Goal: Check status: Check status

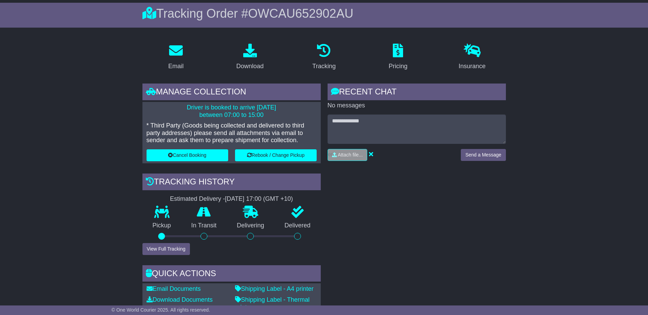
scroll to position [171, 0]
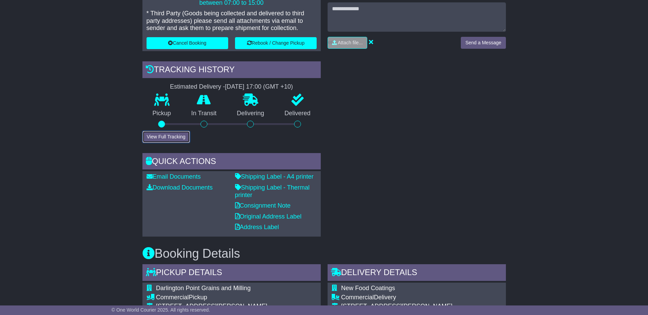
click at [176, 139] on button "View Full Tracking" at bounding box center [165, 137] width 47 height 12
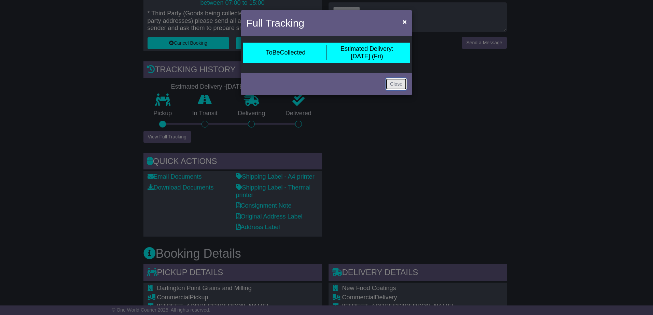
click at [393, 83] on link "Close" at bounding box center [395, 84] width 21 height 12
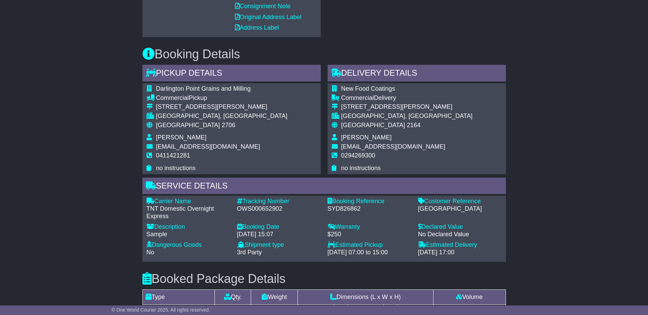
scroll to position [371, 0]
drag, startPoint x: 296, startPoint y: 206, endPoint x: 236, endPoint y: 209, distance: 60.9
click at [236, 209] on div "Tracking Number - OWS000652902" at bounding box center [278, 208] width 90 height 22
drag, startPoint x: 236, startPoint y: 209, endPoint x: 259, endPoint y: 210, distance: 23.6
copy div "OWS000652902"
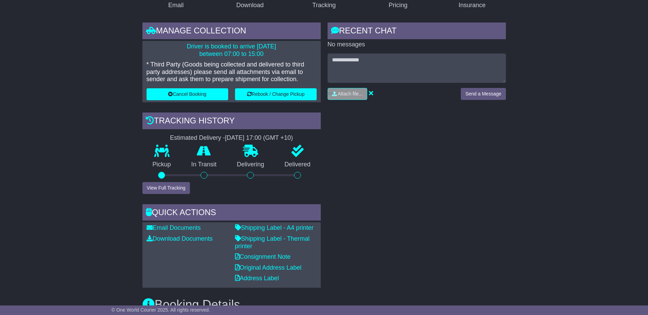
scroll to position [98, 0]
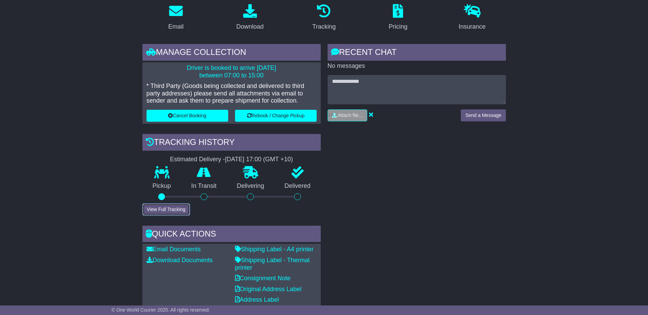
click at [175, 212] on button "View Full Tracking" at bounding box center [165, 210] width 47 height 12
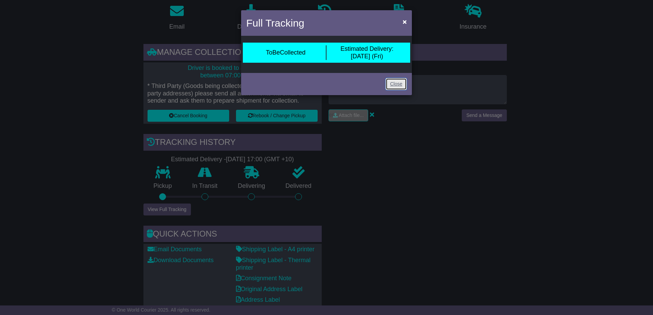
click at [402, 88] on link "Close" at bounding box center [395, 84] width 21 height 12
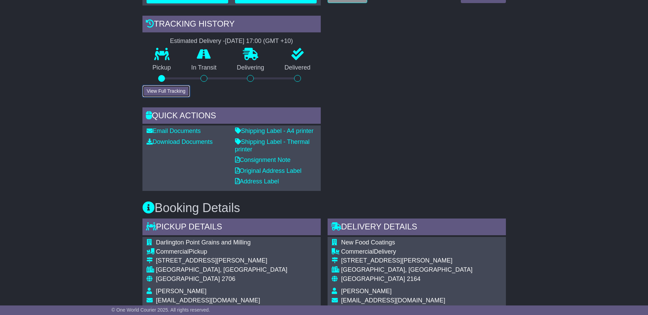
scroll to position [200, 0]
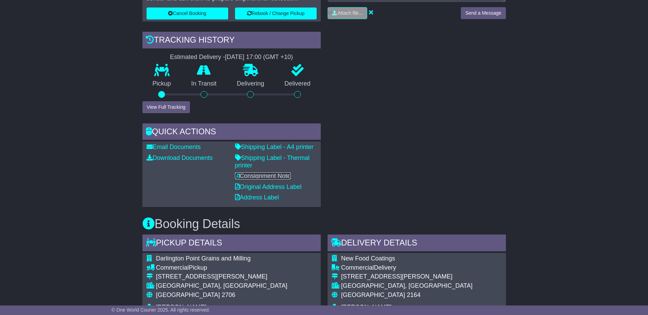
click at [247, 179] on link "Consignment Note" at bounding box center [263, 176] width 56 height 7
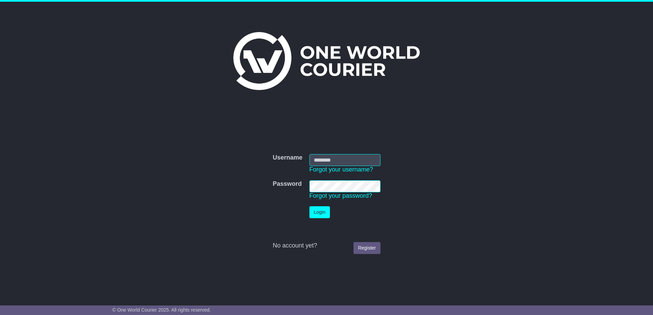
type input "**********"
click at [314, 222] on td "Login" at bounding box center [345, 212] width 78 height 19
click at [315, 218] on button "Login" at bounding box center [319, 213] width 20 height 12
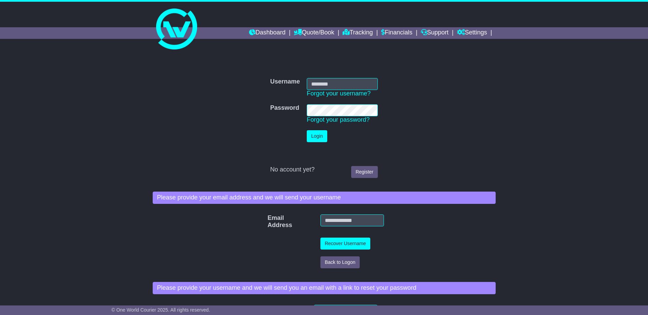
type input "**********"
click at [313, 138] on button "Login" at bounding box center [317, 136] width 20 height 12
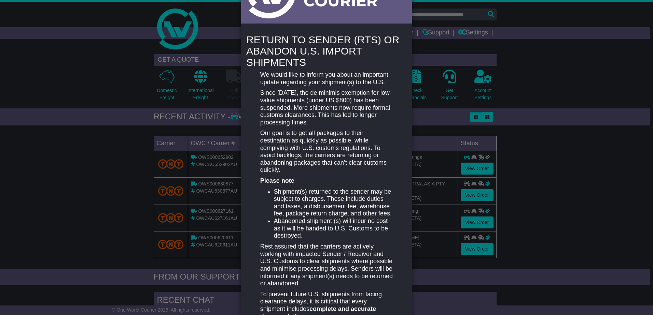
scroll to position [68, 0]
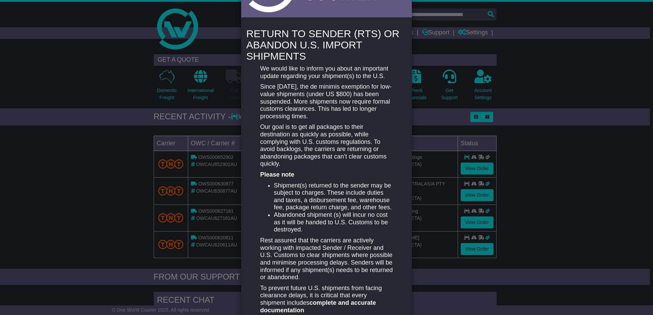
click at [319, 164] on p "Our goal is to get all packages to their destination as quickly as possible, wh…" at bounding box center [326, 146] width 132 height 44
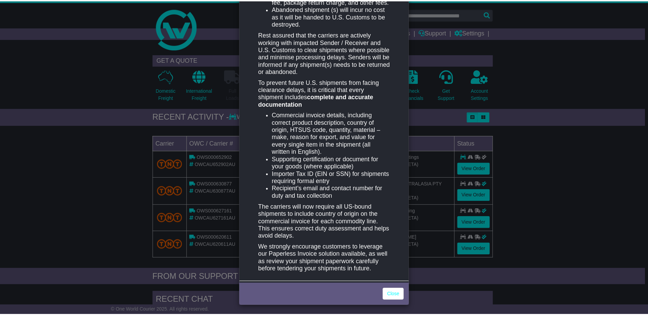
scroll to position [275, 0]
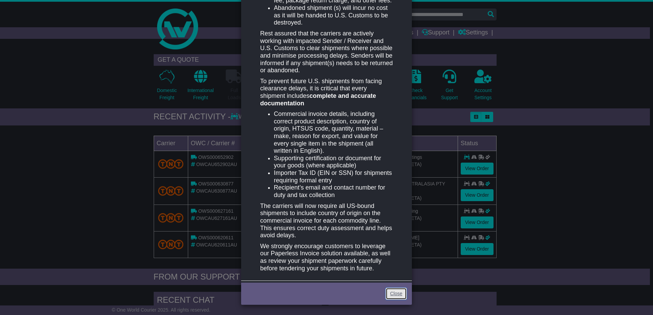
click at [400, 294] on link "Close" at bounding box center [395, 294] width 21 height 12
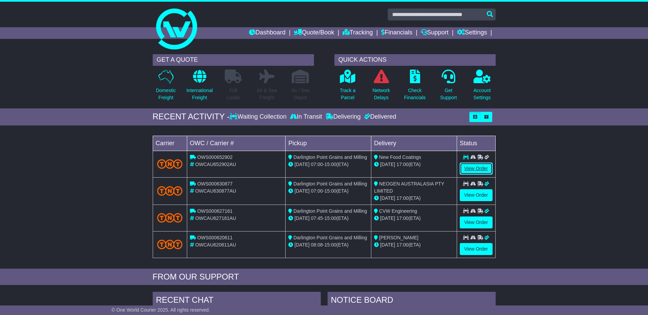
click at [473, 170] on link "View Order" at bounding box center [475, 169] width 33 height 12
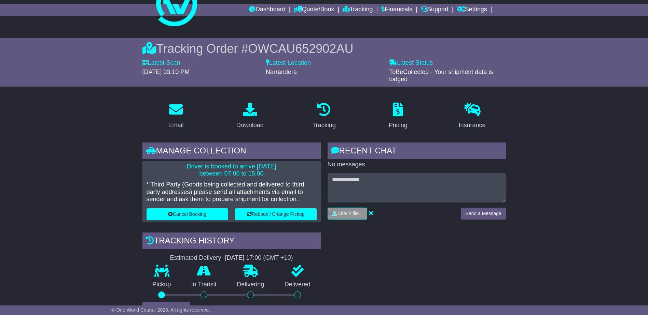
scroll to position [171, 0]
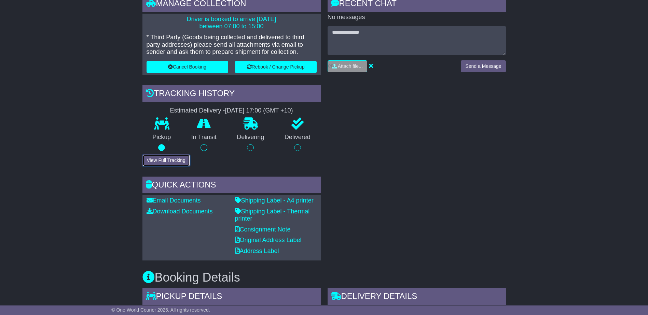
click at [160, 162] on button "View Full Tracking" at bounding box center [165, 161] width 47 height 12
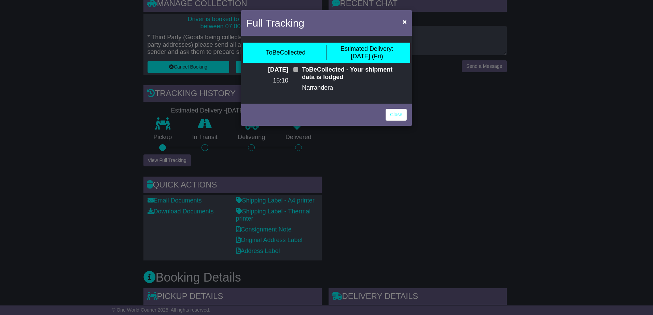
click at [297, 69] on span at bounding box center [295, 69] width 5 height 5
drag, startPoint x: 290, startPoint y: 82, endPoint x: 264, endPoint y: 79, distance: 26.7
click at [264, 79] on div "[DATE] 15:10" at bounding box center [271, 81] width 56 height 31
drag, startPoint x: 264, startPoint y: 79, endPoint x: 260, endPoint y: 75, distance: 5.6
click at [260, 75] on div "[DATE] 15:10" at bounding box center [271, 81] width 56 height 31
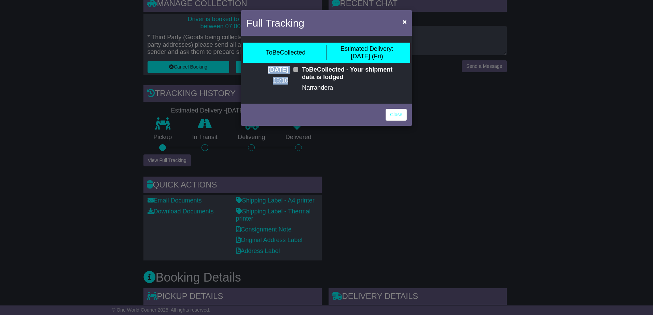
drag, startPoint x: 251, startPoint y: 69, endPoint x: 289, endPoint y: 81, distance: 39.6
click at [289, 81] on div "[DATE] 15:10" at bounding box center [271, 81] width 56 height 31
drag, startPoint x: 289, startPoint y: 81, endPoint x: 366, endPoint y: 102, distance: 80.0
click at [366, 102] on div "Close" at bounding box center [326, 114] width 171 height 24
click at [401, 116] on link "Close" at bounding box center [395, 115] width 21 height 12
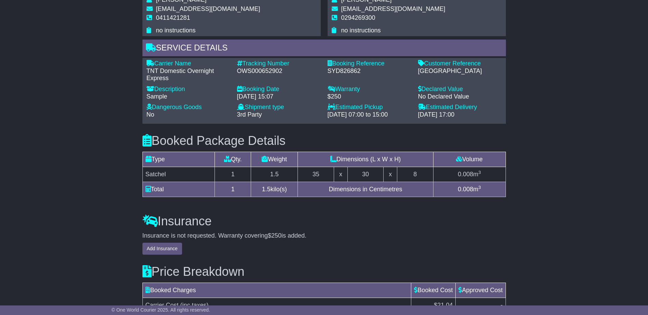
scroll to position [532, 0]
drag, startPoint x: 287, startPoint y: 71, endPoint x: 236, endPoint y: 73, distance: 51.6
click at [236, 73] on div "Tracking Number - OWS000652902" at bounding box center [278, 72] width 90 height 22
drag, startPoint x: 236, startPoint y: 73, endPoint x: 245, endPoint y: 70, distance: 9.6
copy div "OWS000652902"
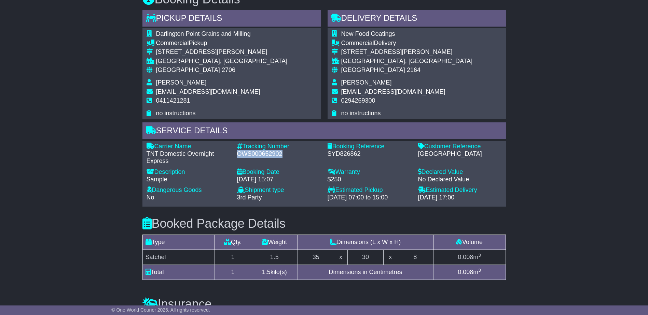
scroll to position [429, 0]
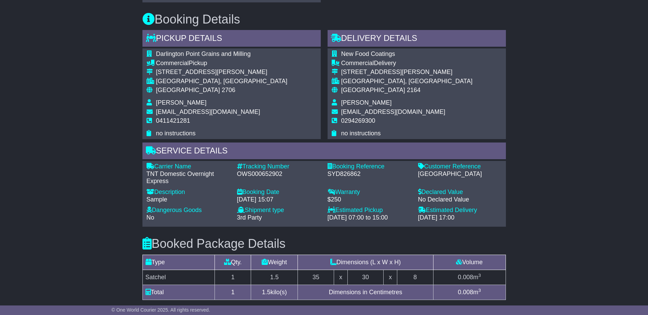
click at [355, 178] on div "SYD826862" at bounding box center [369, 175] width 84 height 8
click at [355, 174] on div "SYD826862" at bounding box center [369, 175] width 84 height 8
copy div "SYD826862"
click at [395, 174] on div "SYD826862" at bounding box center [369, 175] width 84 height 8
